Goal: Connect with others: Connect with other users

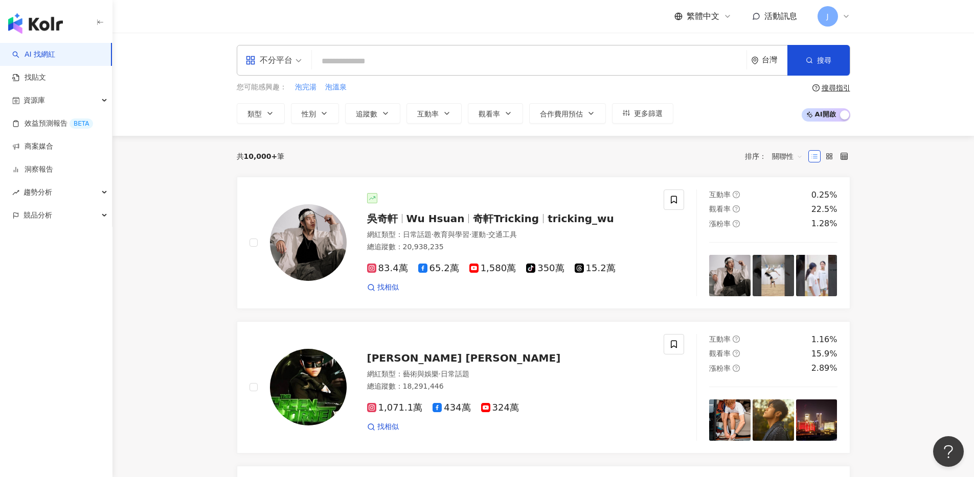
click at [768, 19] on span "活動訊息" at bounding box center [780, 16] width 33 height 10
click at [39, 147] on link "商案媒合" at bounding box center [32, 147] width 41 height 10
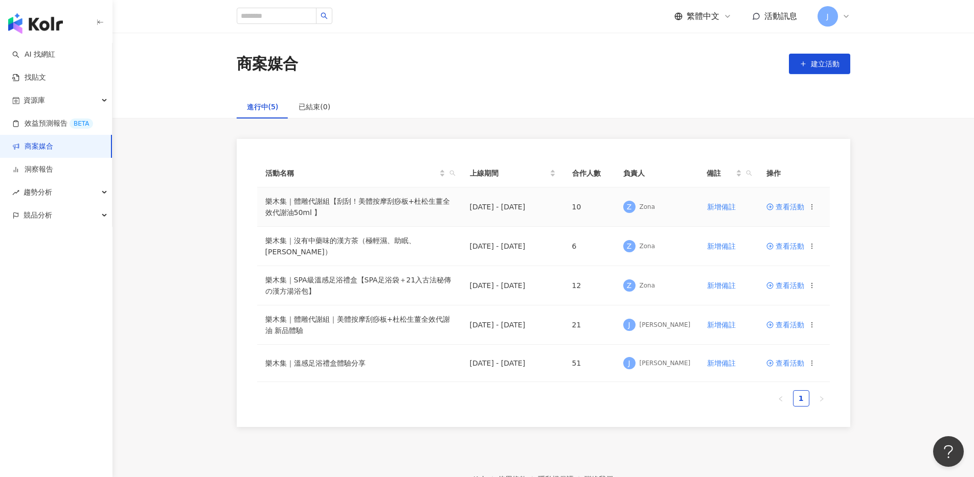
click at [794, 206] on span "查看活動" at bounding box center [785, 206] width 38 height 7
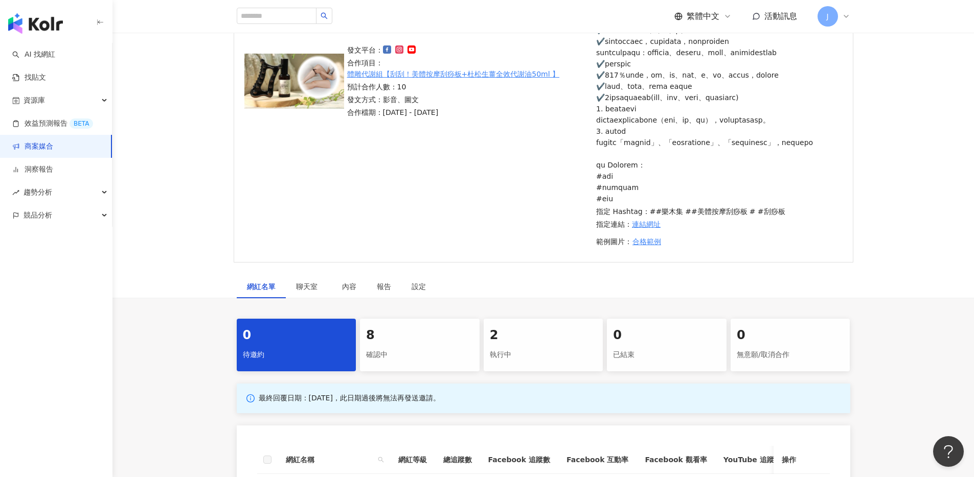
scroll to position [330, 0]
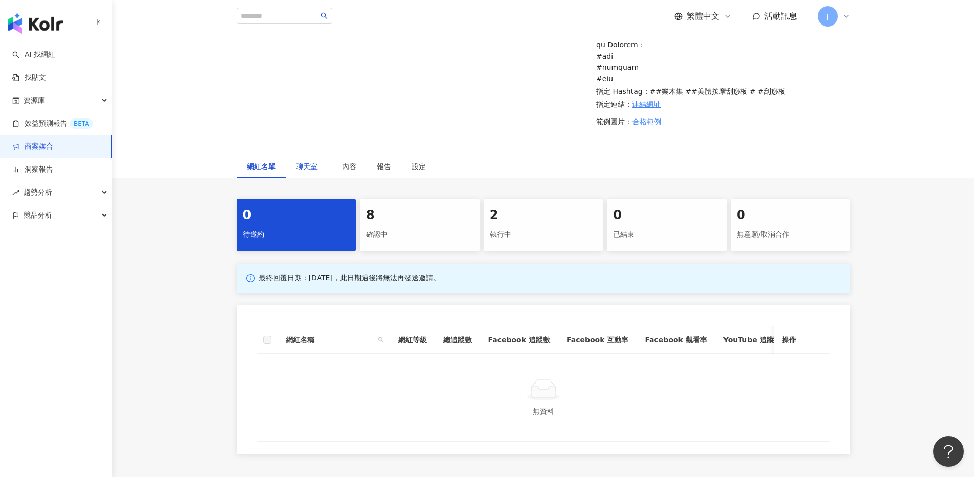
click at [296, 172] on div "聊天室" at bounding box center [309, 166] width 26 height 11
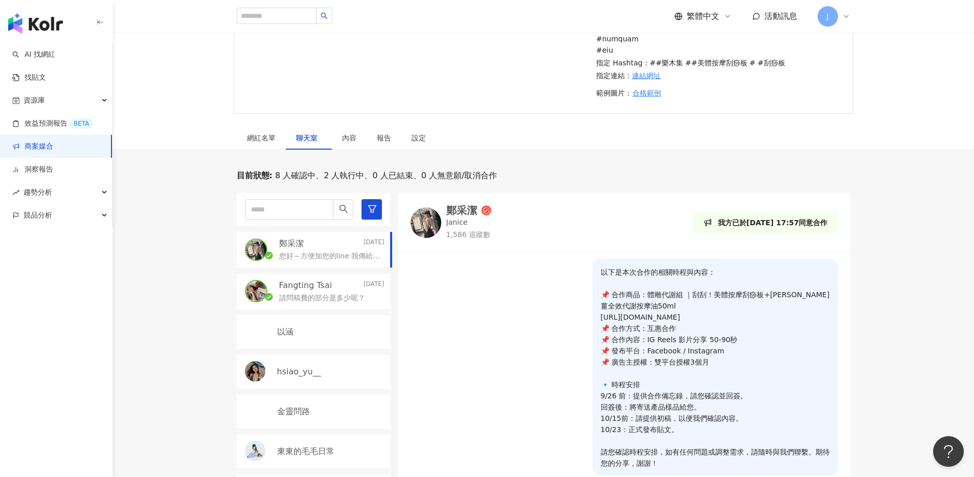
scroll to position [504, 0]
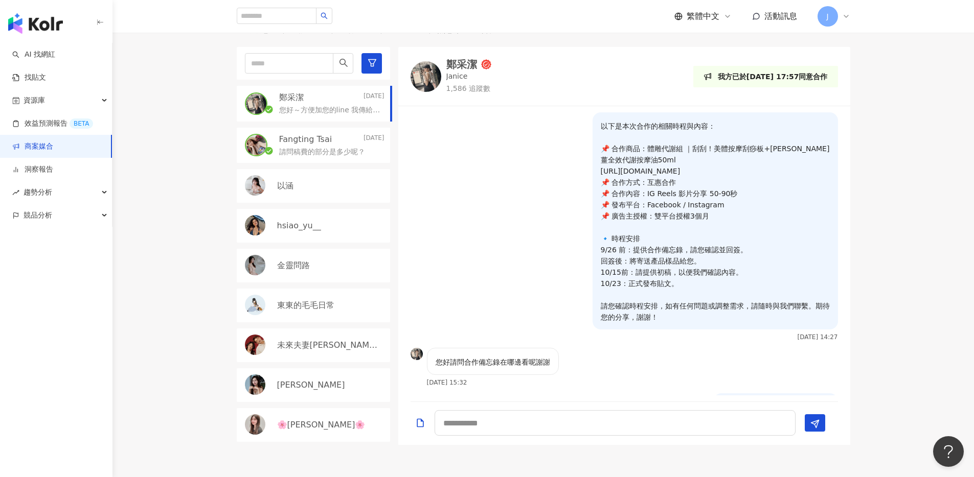
click at [53, 152] on link "商案媒合" at bounding box center [32, 147] width 41 height 10
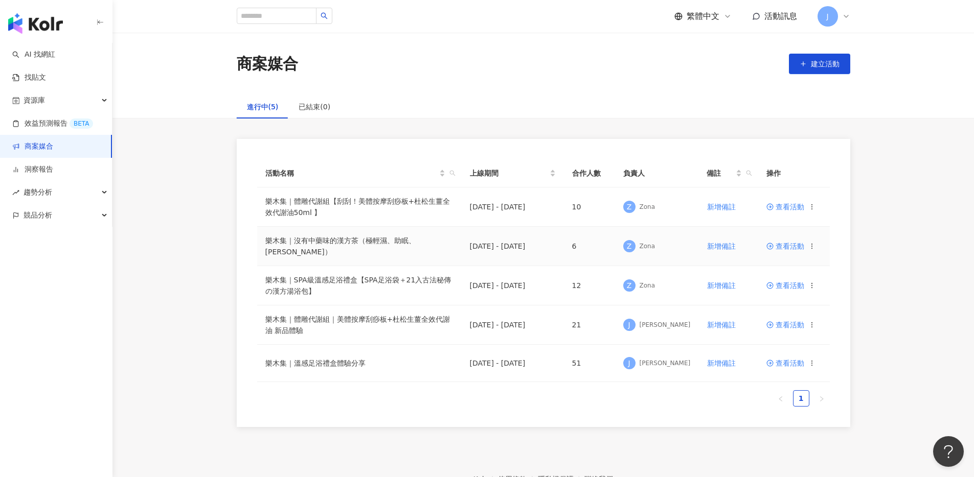
click at [791, 244] on span "查看活動" at bounding box center [785, 246] width 38 height 7
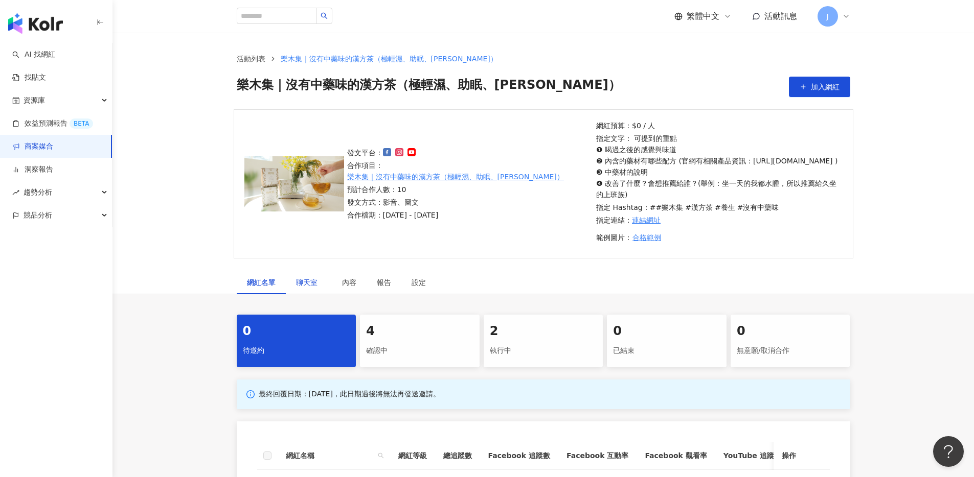
click at [304, 286] on span "聊天室" at bounding box center [309, 282] width 26 height 7
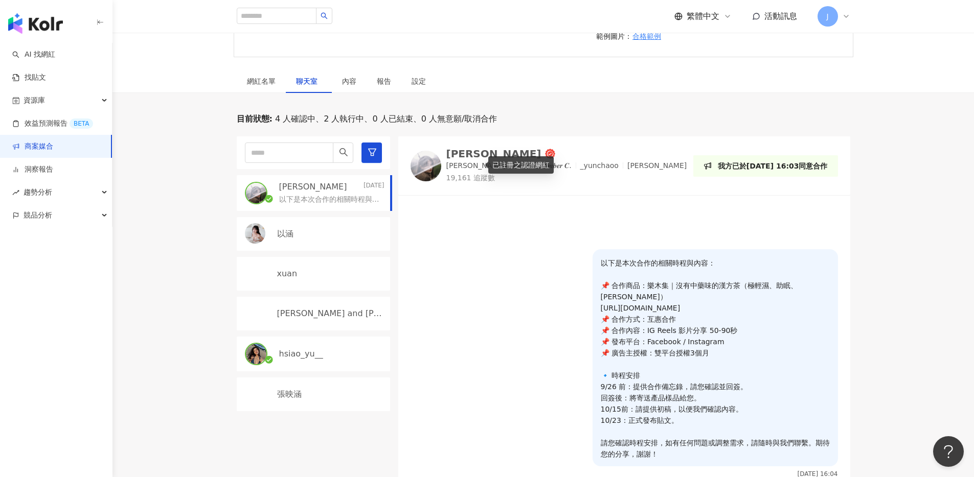
scroll to position [256, 0]
